Goal: Task Accomplishment & Management: Manage account settings

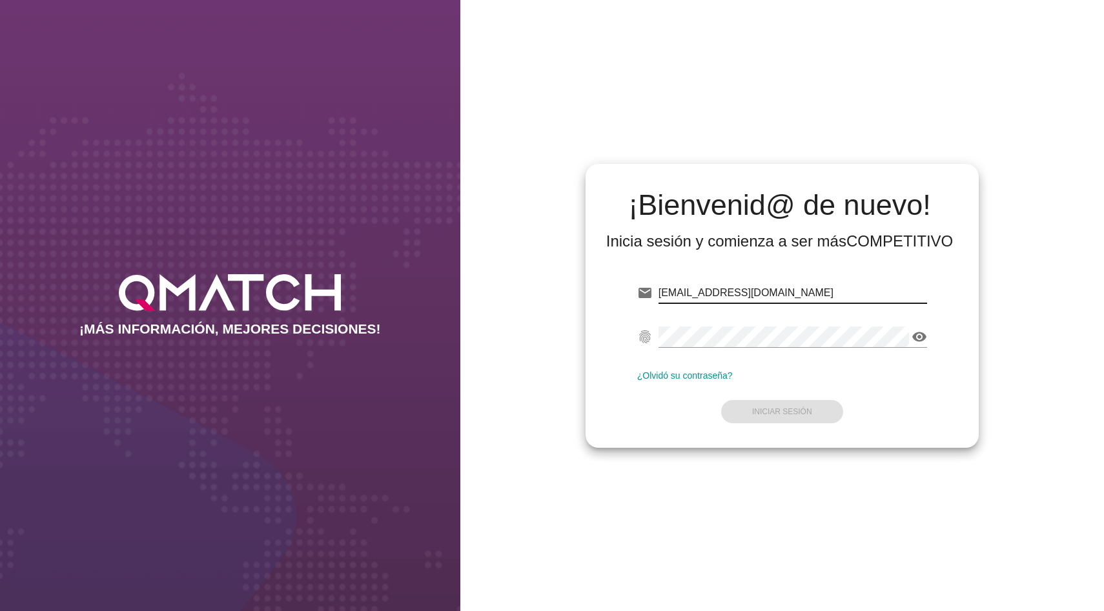
type input "[EMAIL_ADDRESS][DOMAIN_NAME]"
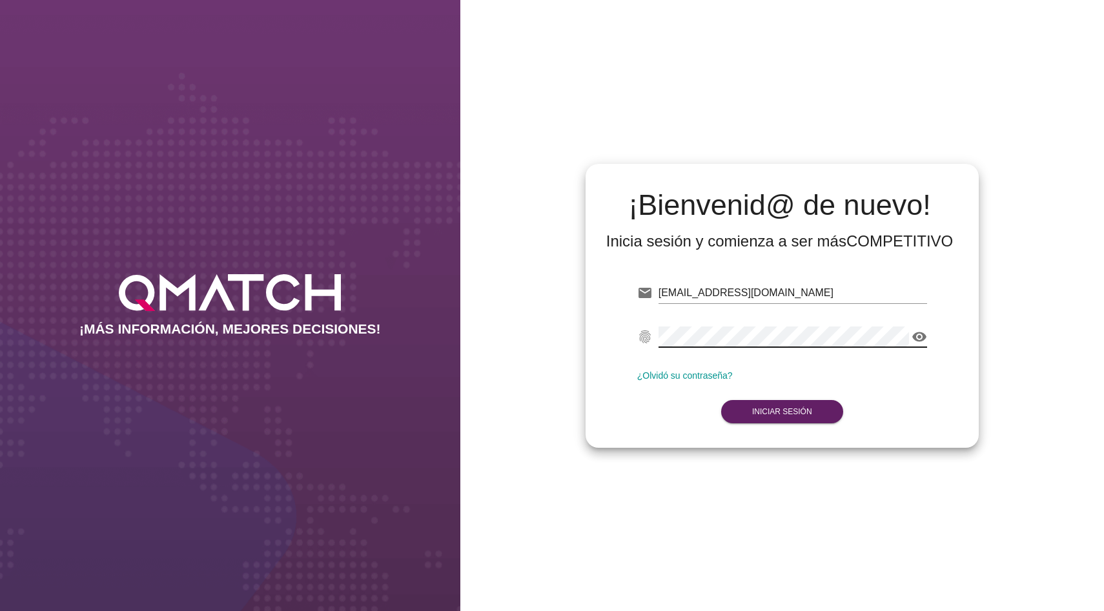
click at [681, 438] on div "¡Bienvenid@ de nuevo! Inicia sesión y comienza a ser más COMPETITIVO email [EMA…" at bounding box center [782, 306] width 393 height 284
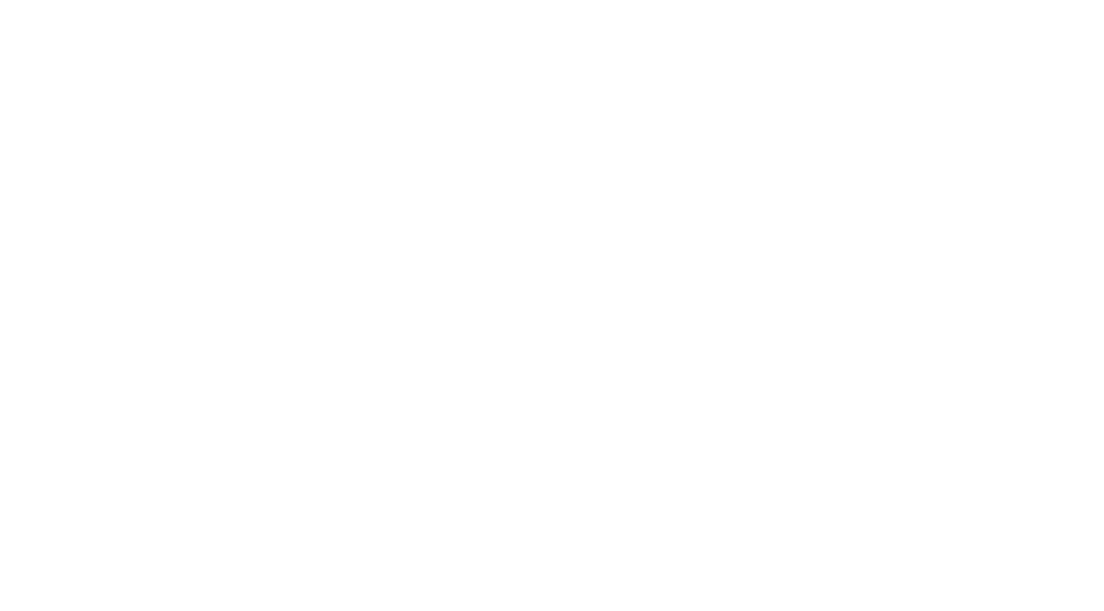
click at [753, 413] on strong "Iniciar Sesión" at bounding box center [782, 411] width 60 height 9
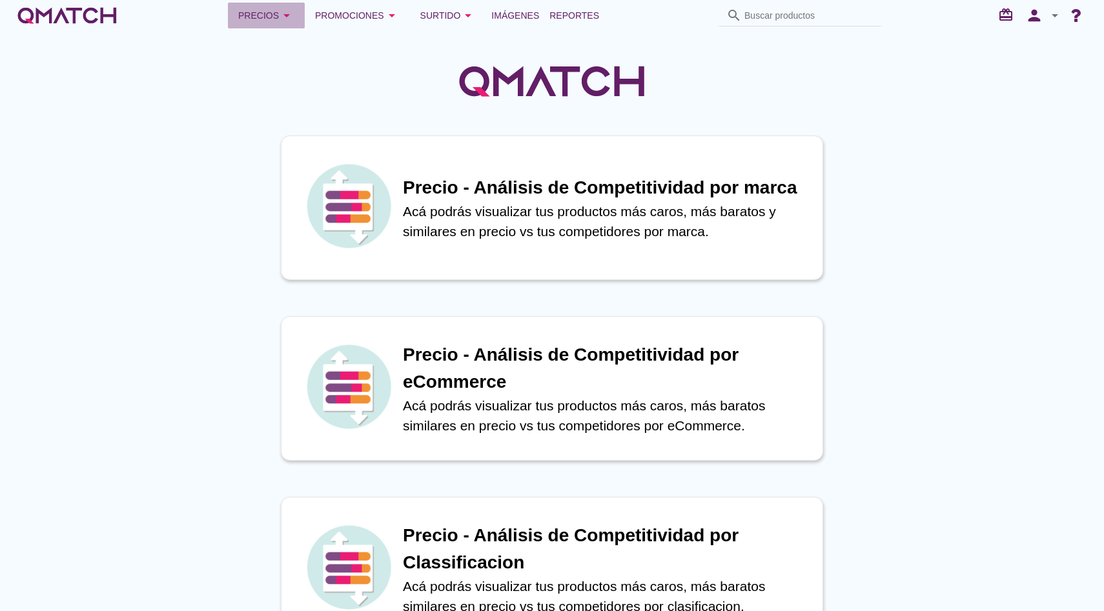
click at [287, 14] on icon "arrow_drop_down" at bounding box center [286, 15] width 15 height 15
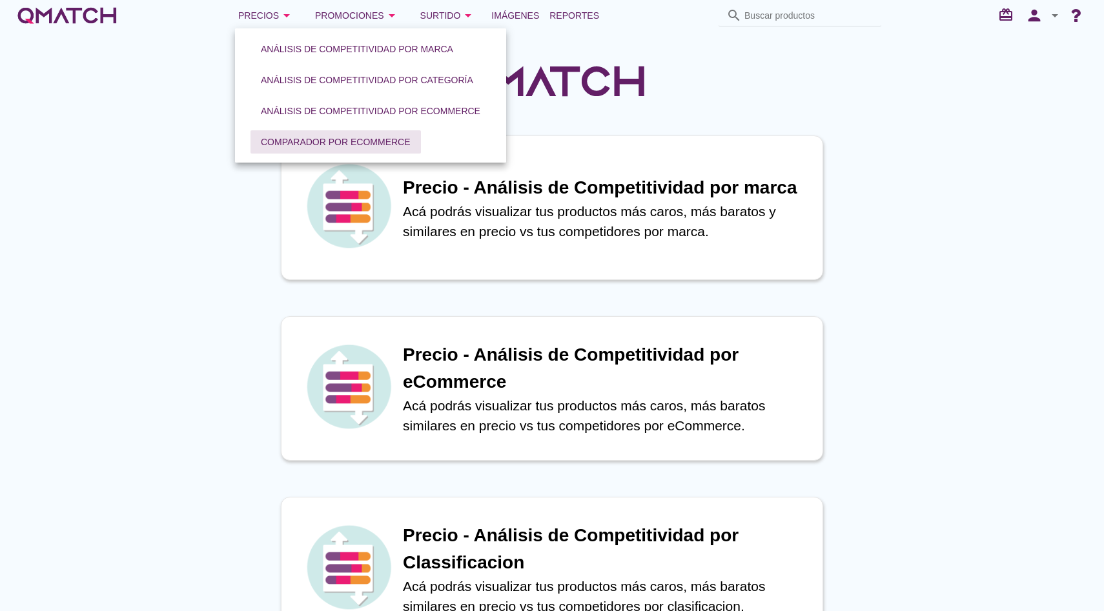
click at [307, 145] on div "Comparador por eCommerce" at bounding box center [336, 143] width 150 height 14
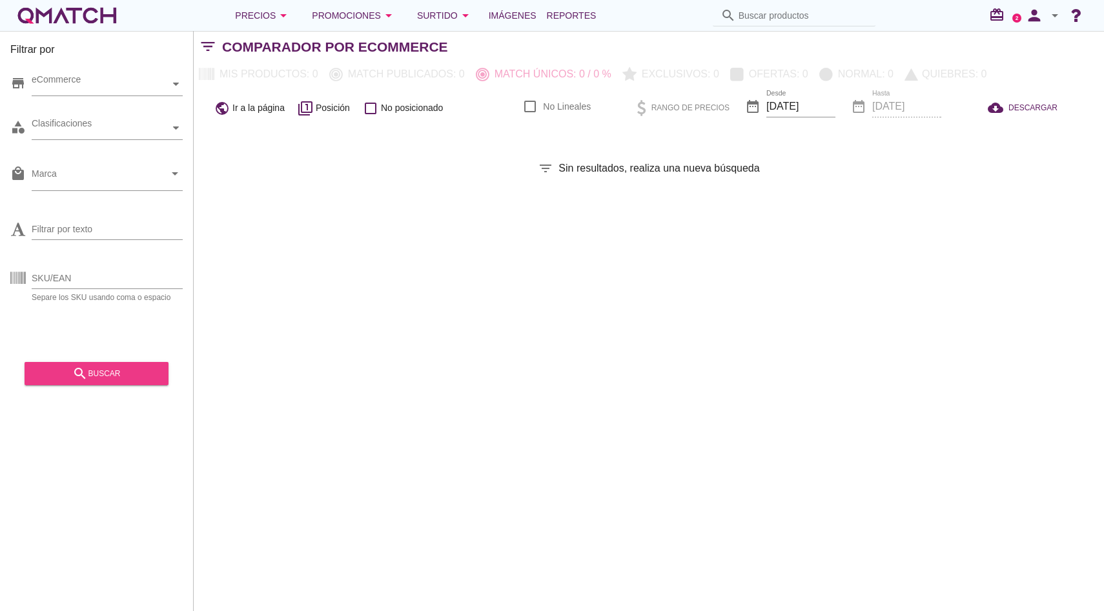
click at [85, 368] on icon "search" at bounding box center [79, 373] width 15 height 15
click at [263, 21] on div "Precios arrow_drop_down" at bounding box center [263, 15] width 56 height 15
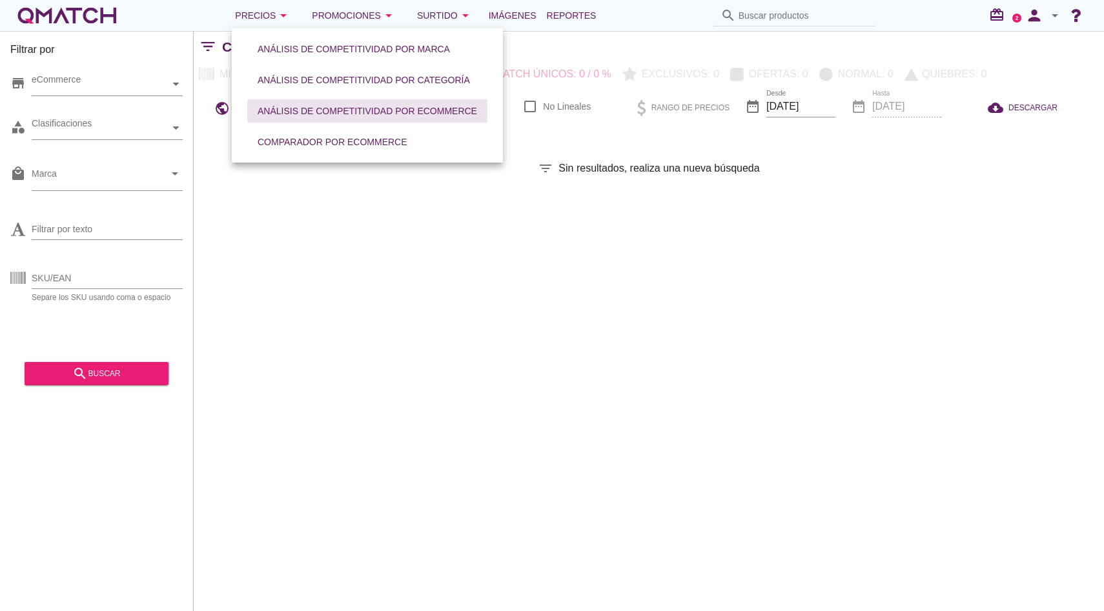
click at [303, 109] on div "Análisis de competitividad por eCommerce" at bounding box center [368, 112] width 220 height 14
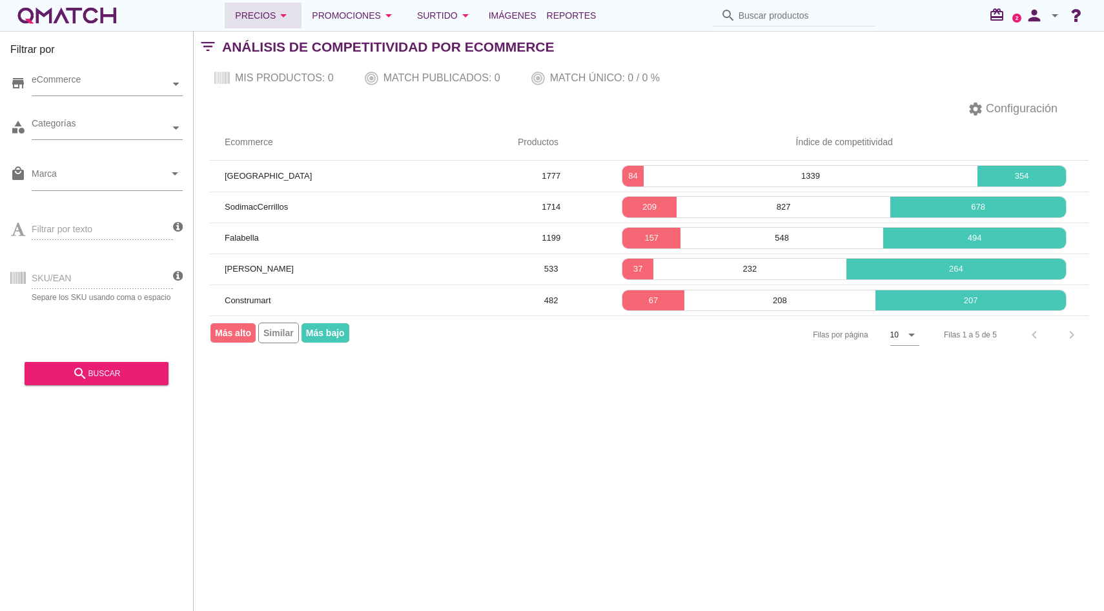
click at [274, 23] on div "Precios arrow_drop_down" at bounding box center [263, 15] width 56 height 15
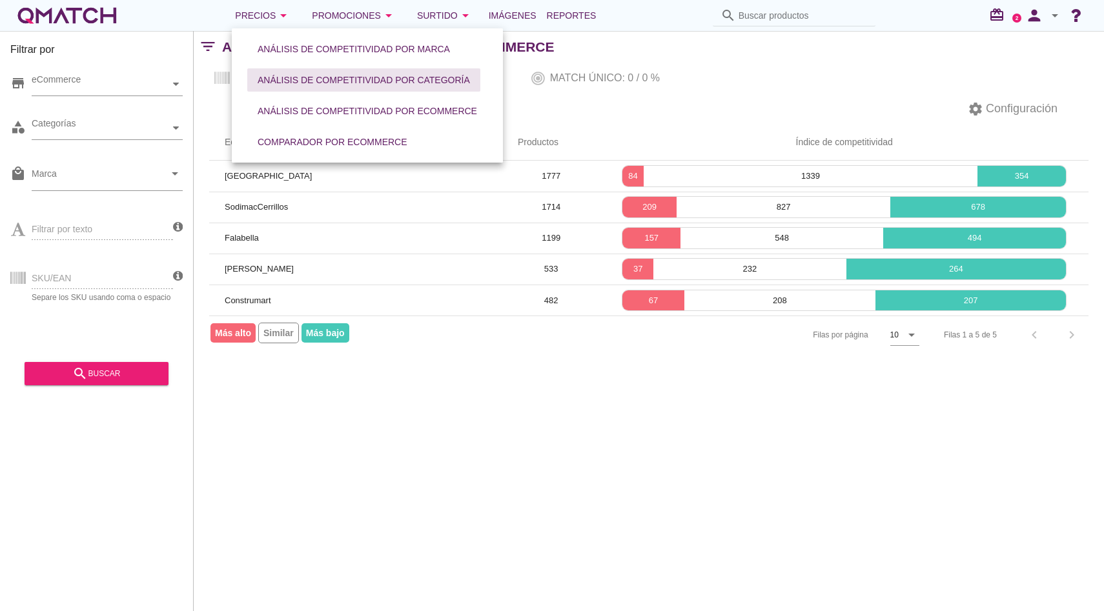
click at [326, 77] on div "Análisis de competitividad por categoría" at bounding box center [364, 81] width 212 height 14
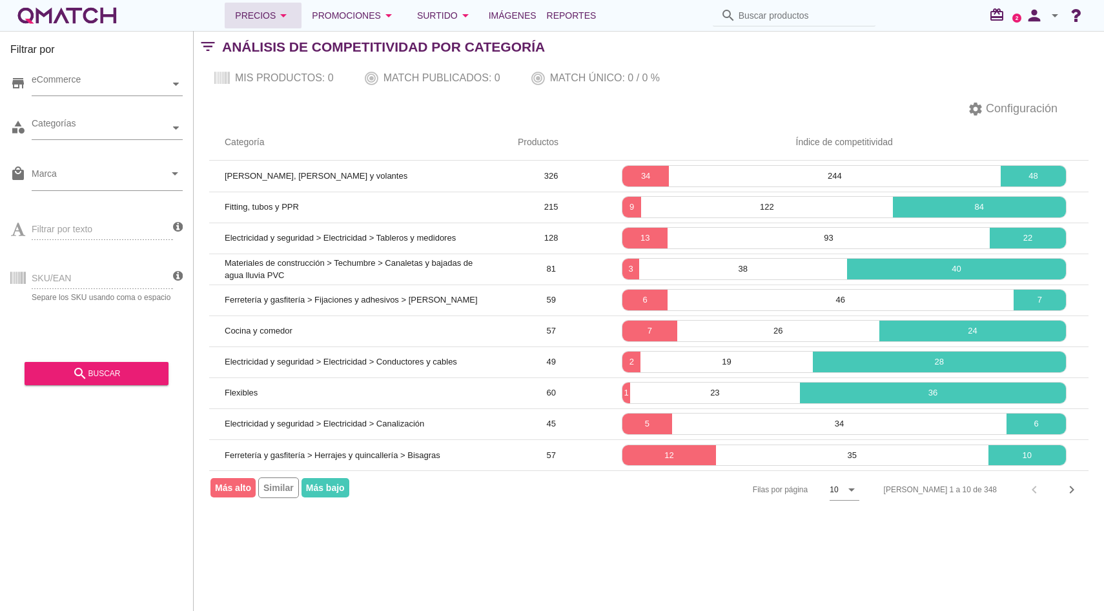
click at [281, 20] on div "Precios arrow_drop_down" at bounding box center [263, 15] width 56 height 15
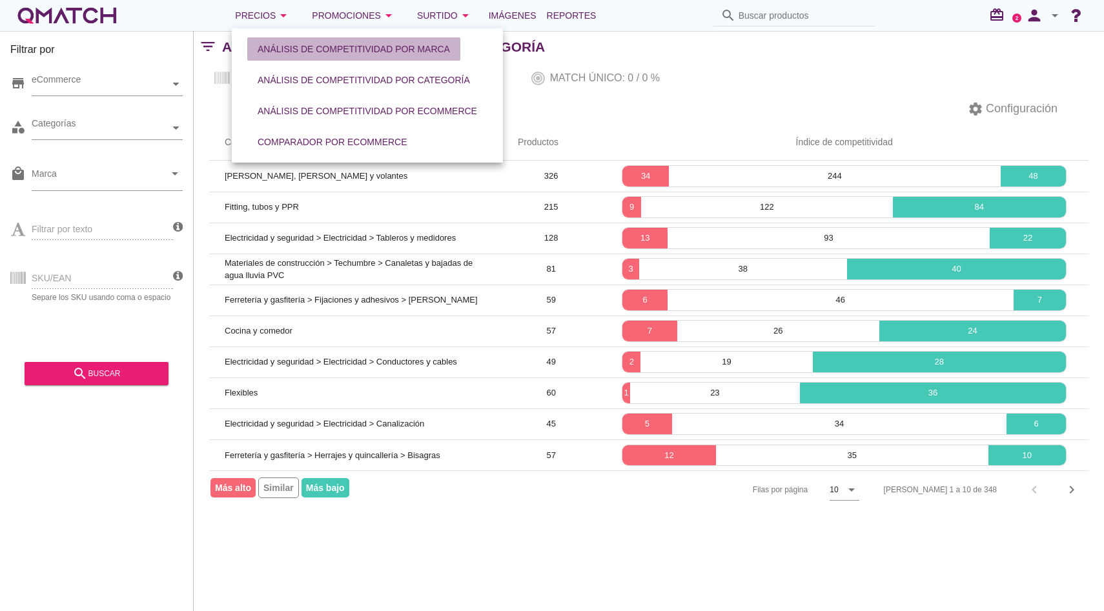
click at [278, 59] on button "Análisis de competitividad por marca" at bounding box center [353, 48] width 213 height 23
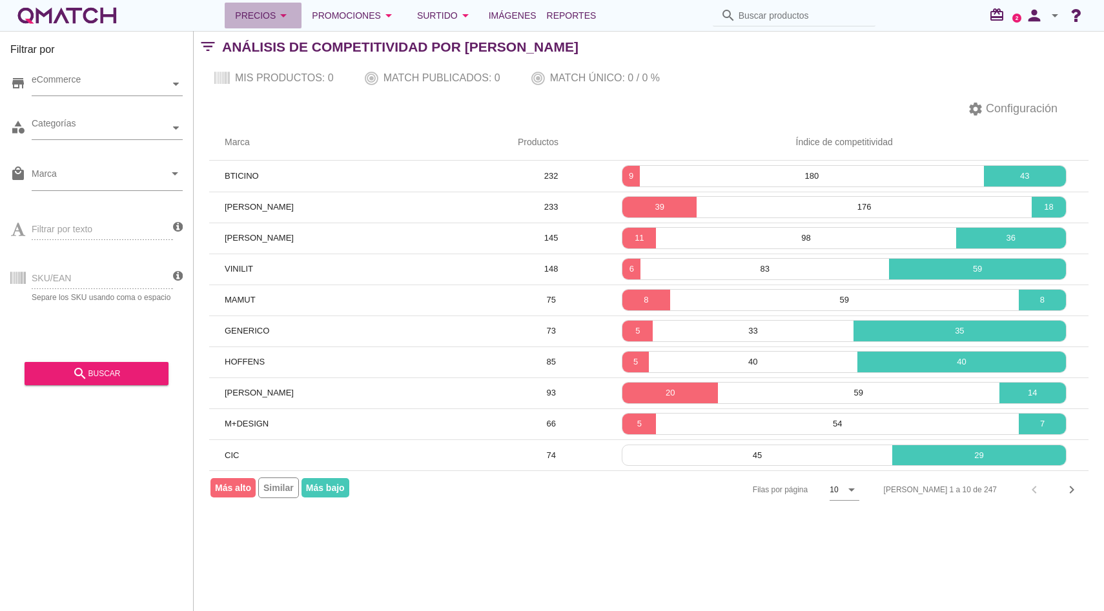
click at [276, 23] on button "Precios arrow_drop_down" at bounding box center [263, 16] width 77 height 26
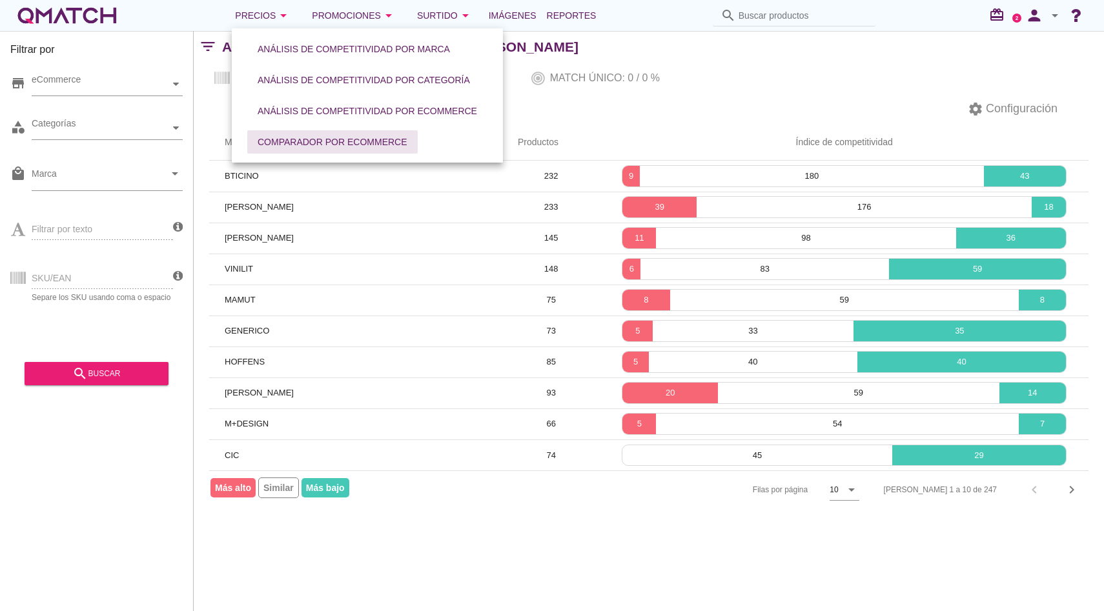
click at [271, 136] on div "Comparador por eCommerce" at bounding box center [333, 143] width 150 height 14
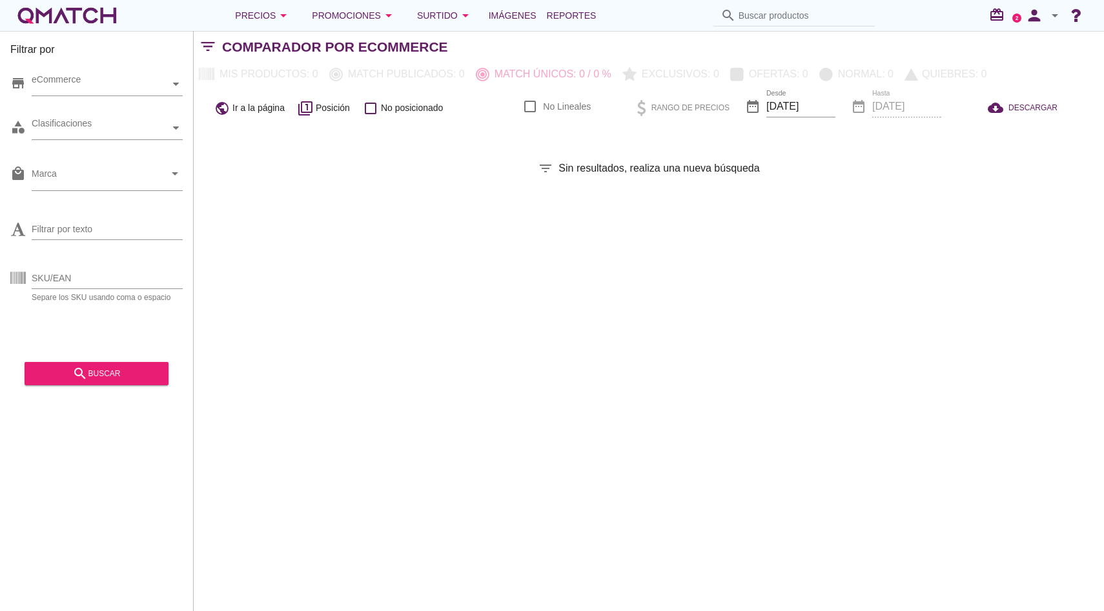
click at [126, 388] on div "Filtrar por store eCommerce category Clasificaciones local_mall Marca arrow_dro…" at bounding box center [97, 321] width 194 height 580
click at [134, 367] on div "search buscar" at bounding box center [96, 373] width 123 height 15
click at [1047, 25] on div "person arrow_drop_down" at bounding box center [1041, 16] width 41 height 26
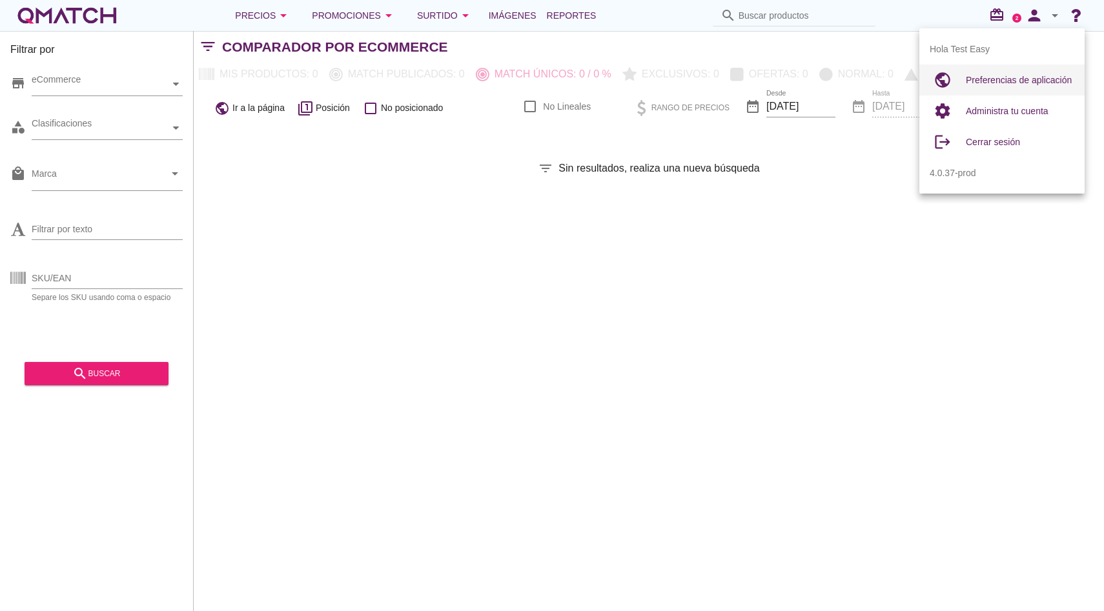
click at [1033, 84] on span "Preferencias de aplicación" at bounding box center [1019, 80] width 106 height 10
radio input "true"
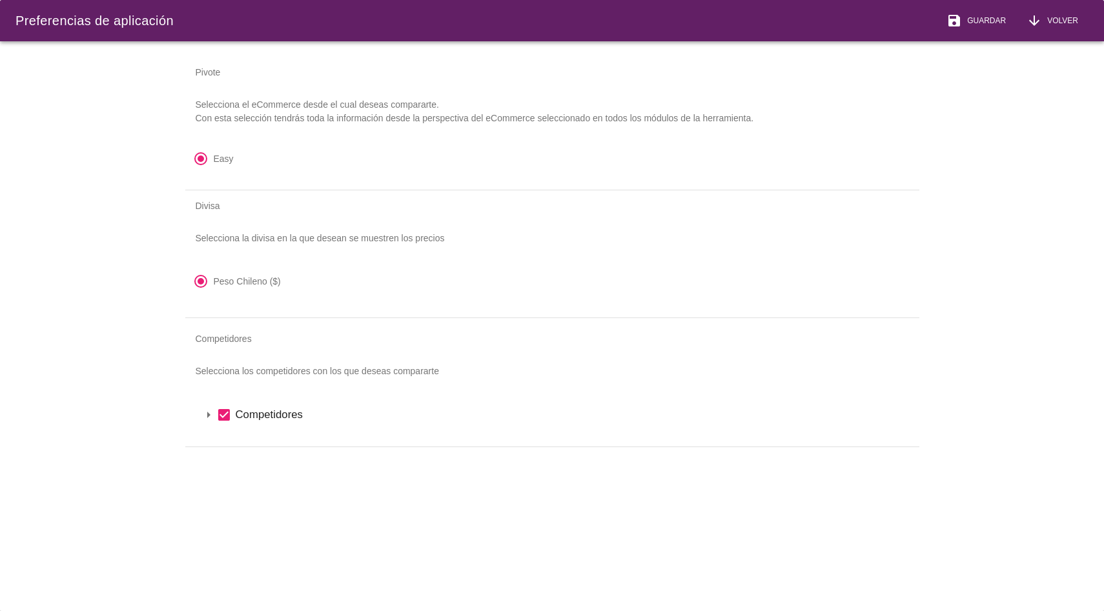
click at [210, 415] on icon "arrow_drop_down" at bounding box center [208, 414] width 15 height 15
